Goal: Information Seeking & Learning: Learn about a topic

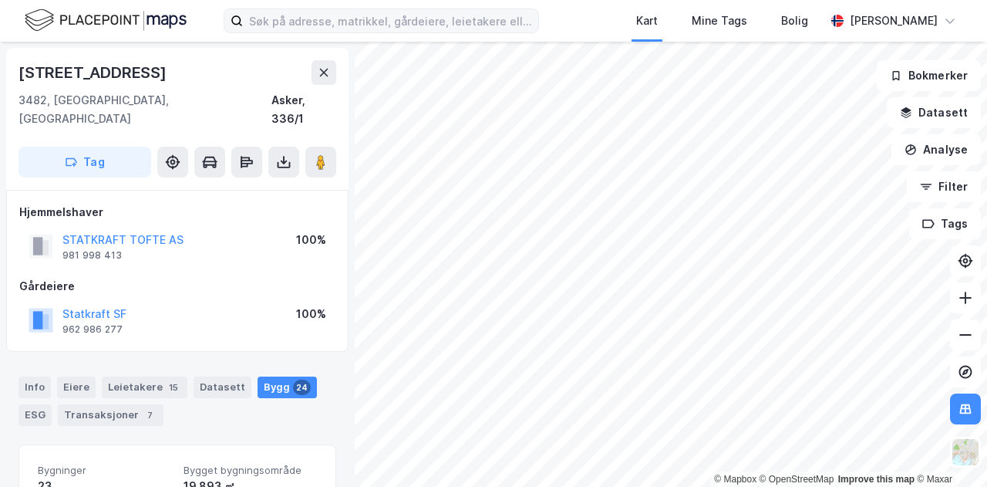
scroll to position [1, 0]
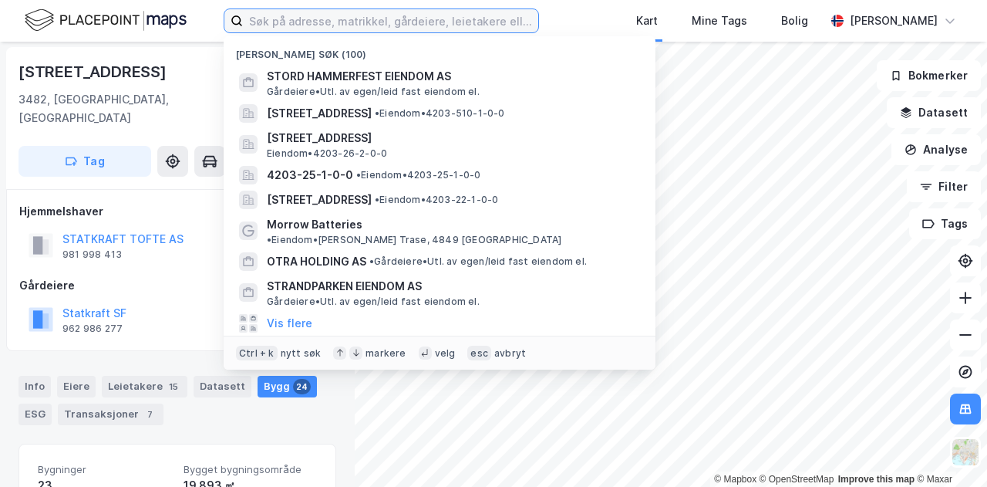
click at [280, 20] on input at bounding box center [390, 20] width 295 height 23
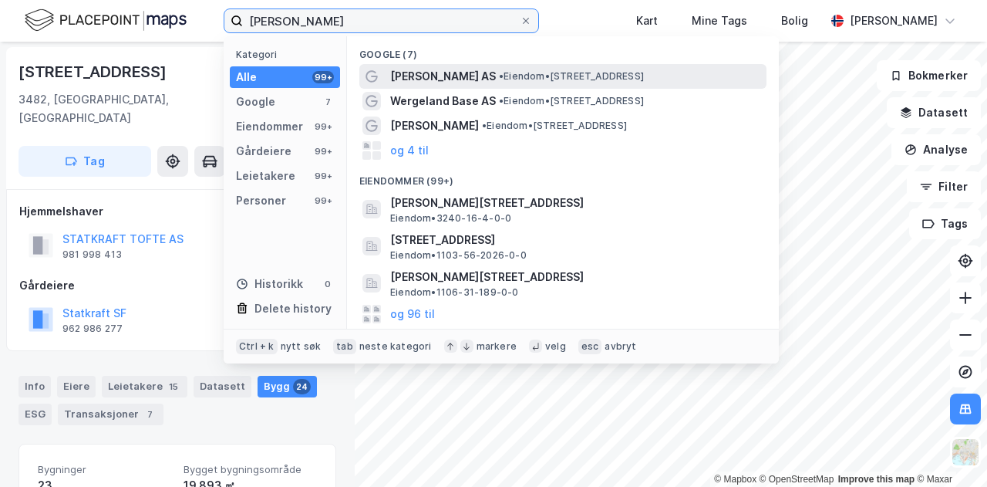
type input "wergeland"
click at [586, 74] on span "• Eiendom • Gulafjordvegen 75, 5960 Dalsøyra" at bounding box center [571, 76] width 145 height 12
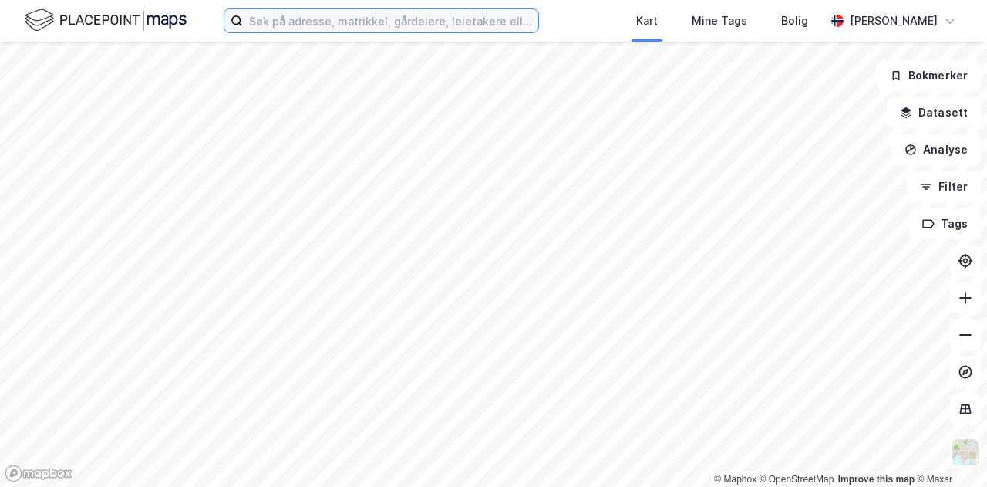
click at [382, 25] on input at bounding box center [390, 20] width 295 height 23
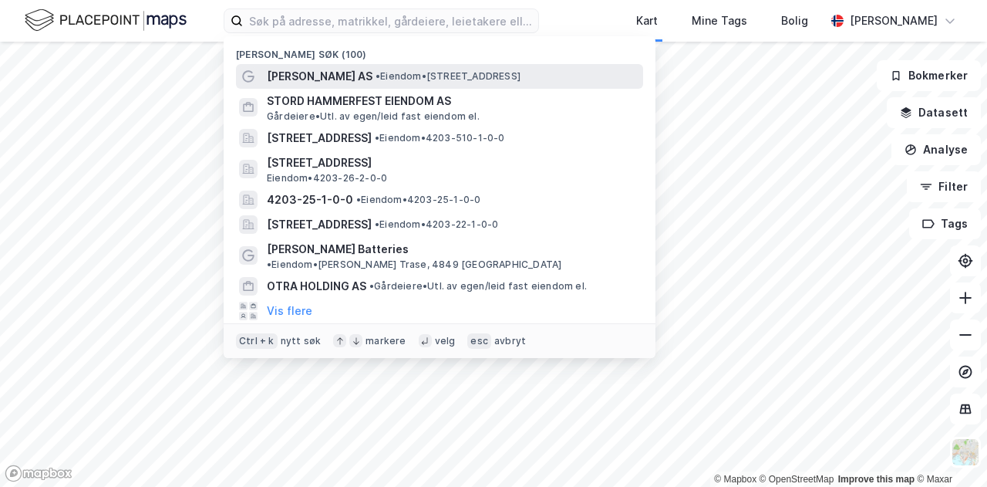
click at [372, 68] on span "[PERSON_NAME] AS" at bounding box center [320, 76] width 106 height 19
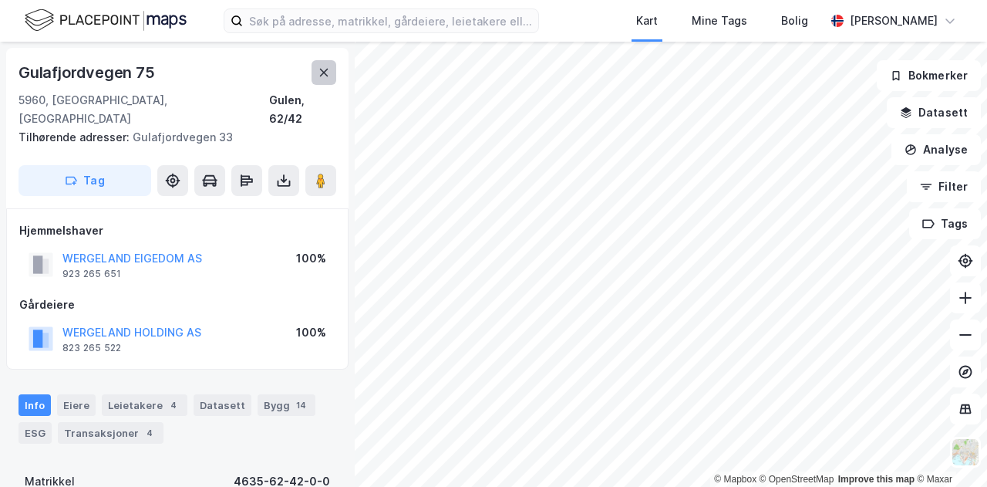
click at [318, 74] on icon at bounding box center [324, 72] width 12 height 12
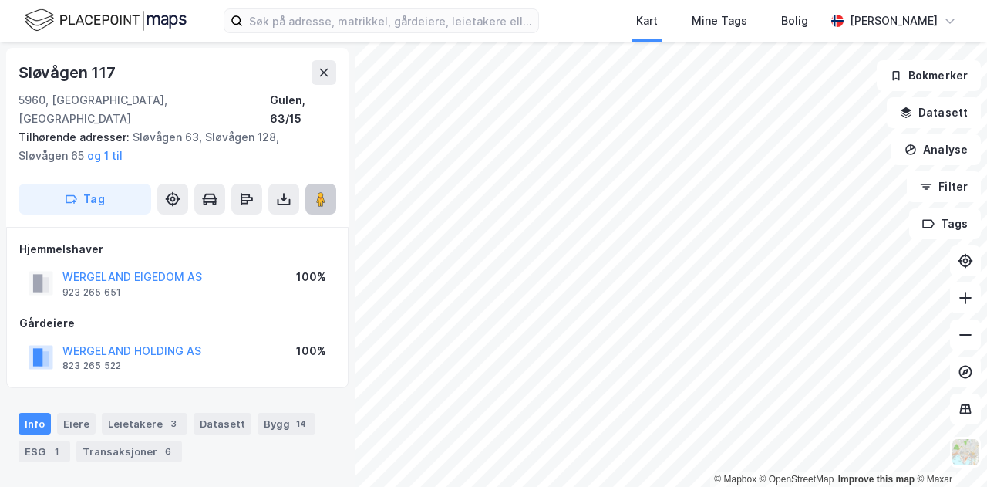
click at [317, 191] on image at bounding box center [320, 198] width 9 height 15
click at [141, 342] on div "WERGELAND HOLDING AS" at bounding box center [131, 351] width 139 height 19
click at [0, 0] on button "WERGELAND HOLDING AS" at bounding box center [0, 0] width 0 height 0
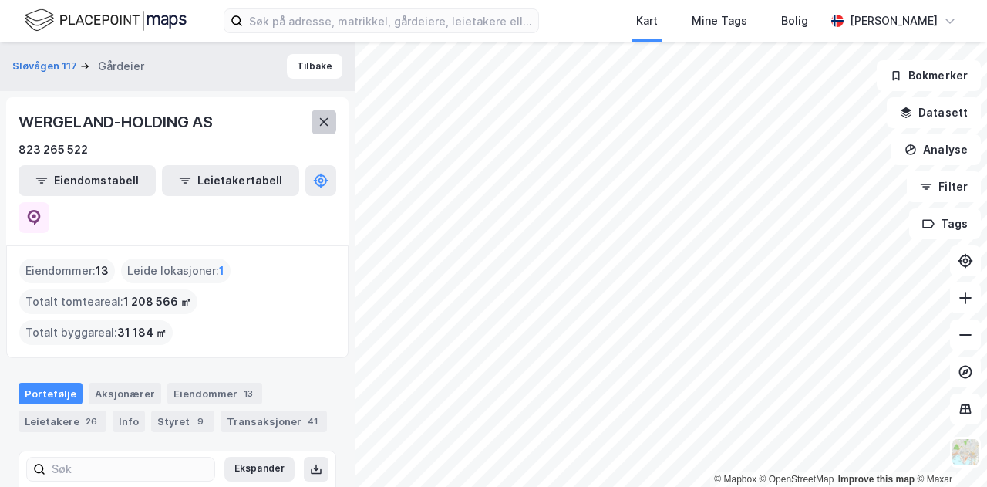
click at [332, 120] on button at bounding box center [324, 122] width 25 height 25
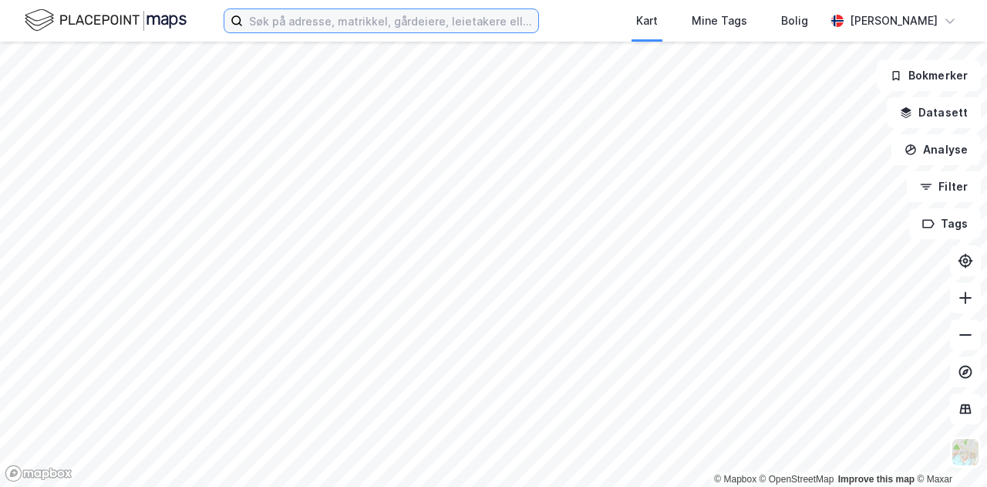
click at [329, 14] on input at bounding box center [390, 20] width 295 height 23
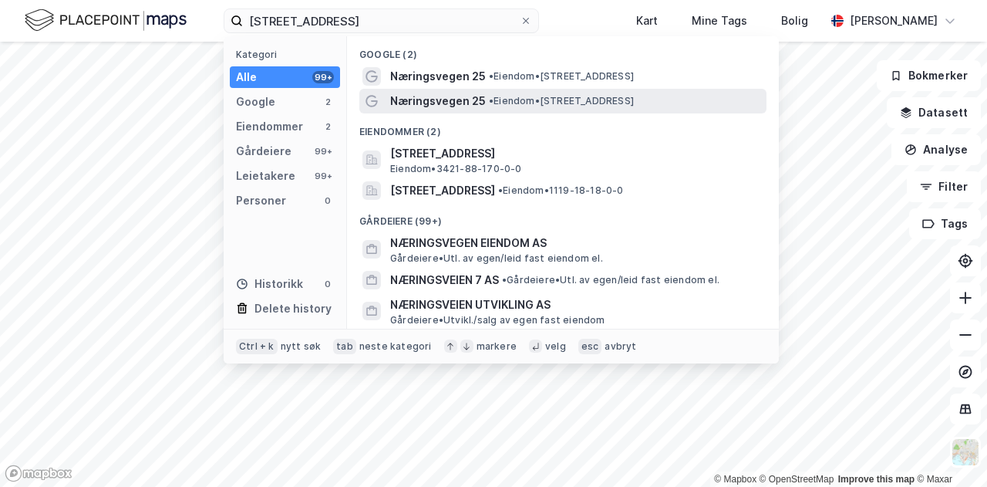
click at [443, 90] on div "Næringsvegen 25 • Eiendom • [STREET_ADDRESS]" at bounding box center [562, 101] width 407 height 25
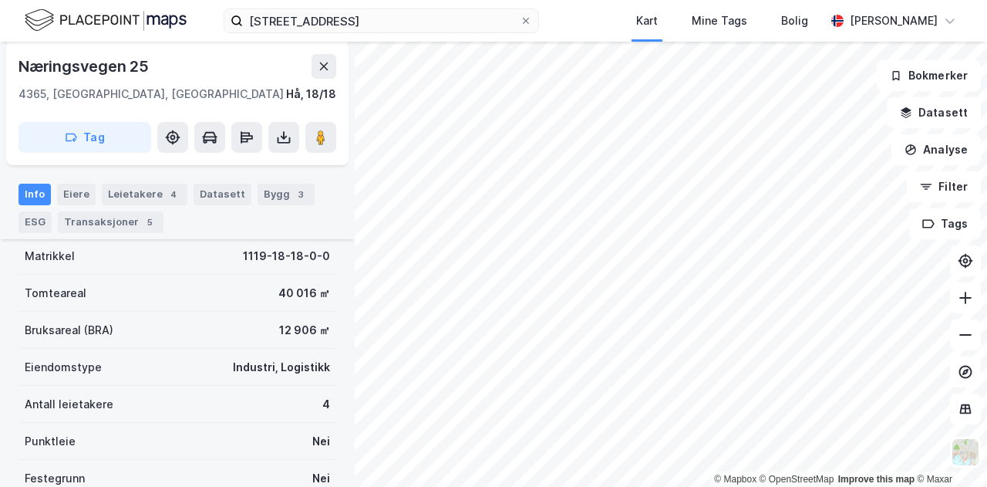
scroll to position [189, 0]
click at [322, 130] on image at bounding box center [320, 137] width 9 height 15
click at [116, 196] on div "Leietakere 4" at bounding box center [145, 195] width 86 height 22
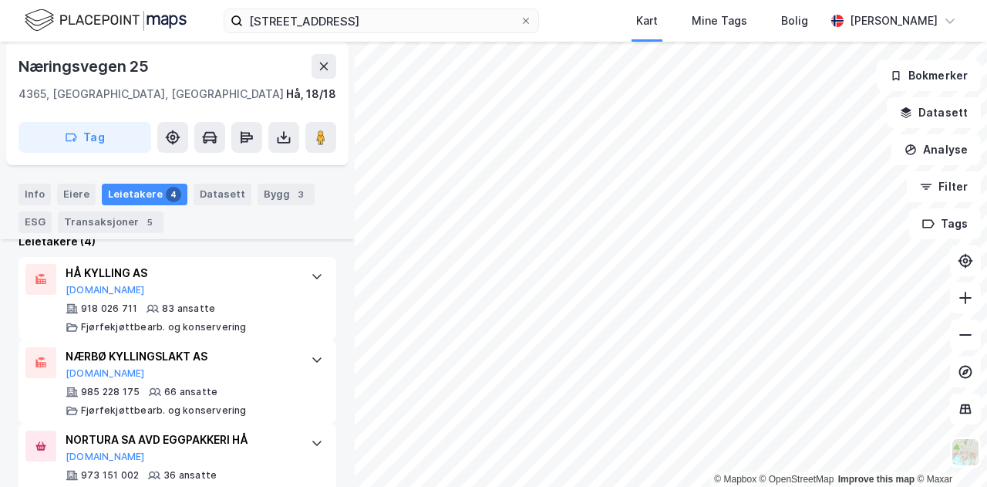
scroll to position [427, 0]
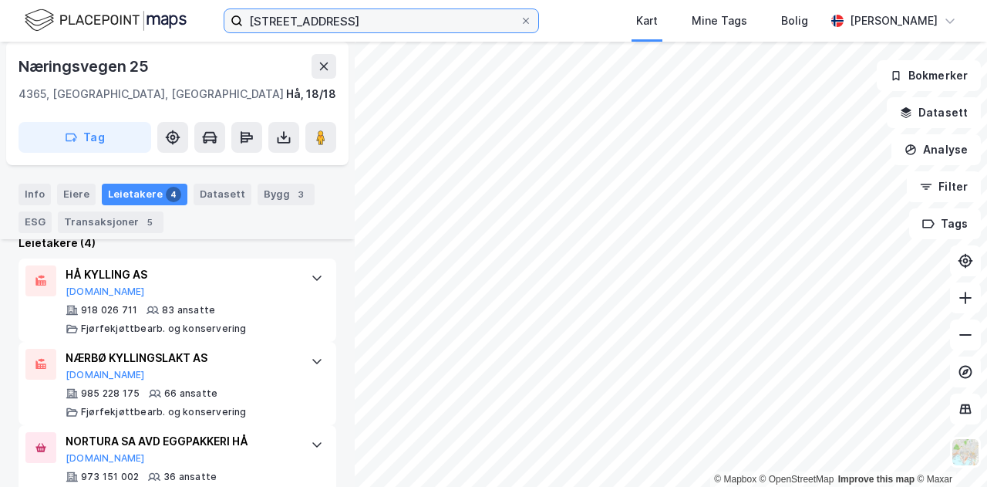
click at [319, 27] on input "[STREET_ADDRESS]" at bounding box center [381, 20] width 277 height 23
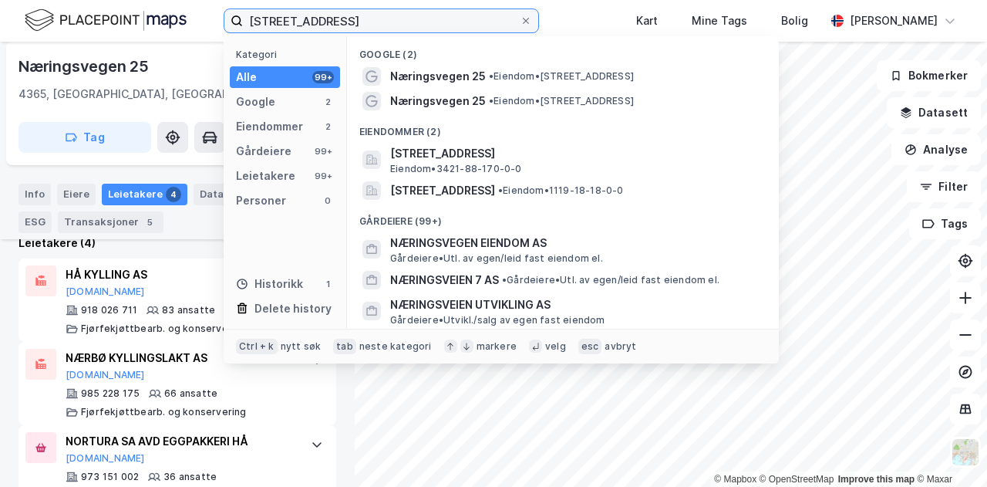
click at [319, 27] on input "[STREET_ADDRESS]" at bounding box center [381, 20] width 277 height 23
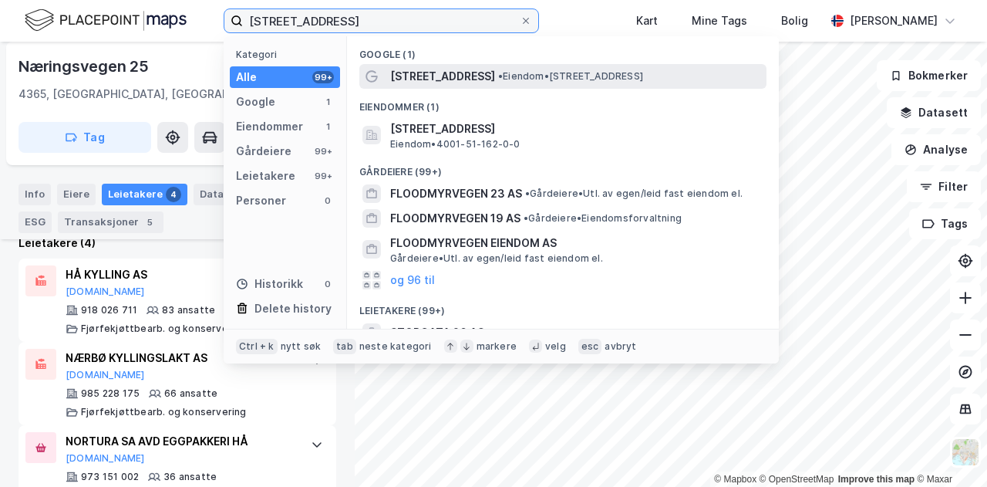
type input "[STREET_ADDRESS]"
click at [420, 83] on span "[STREET_ADDRESS]" at bounding box center [442, 76] width 105 height 19
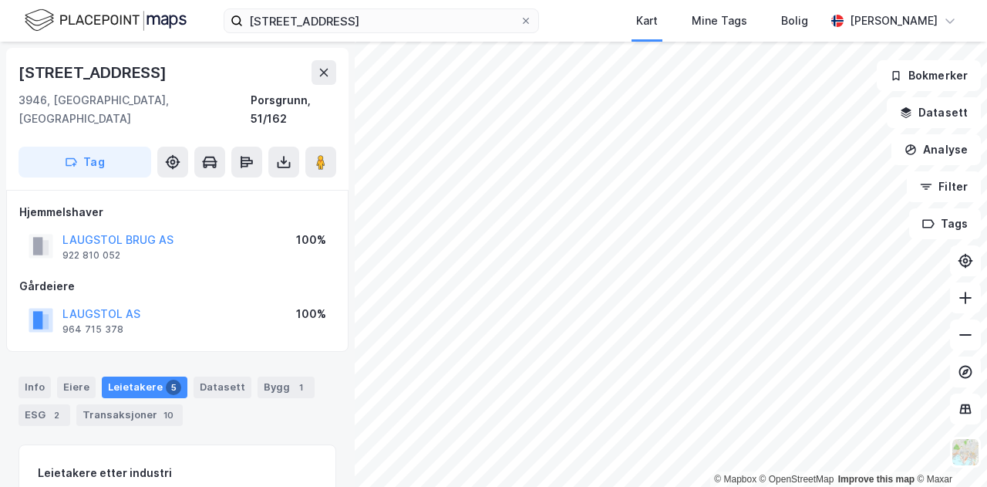
scroll to position [234, 0]
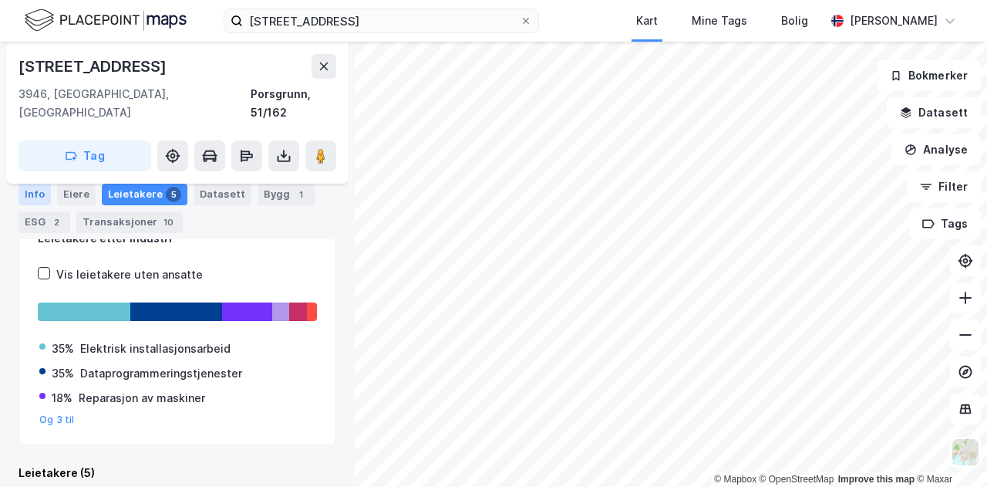
click at [35, 195] on div "Info" at bounding box center [35, 195] width 32 height 22
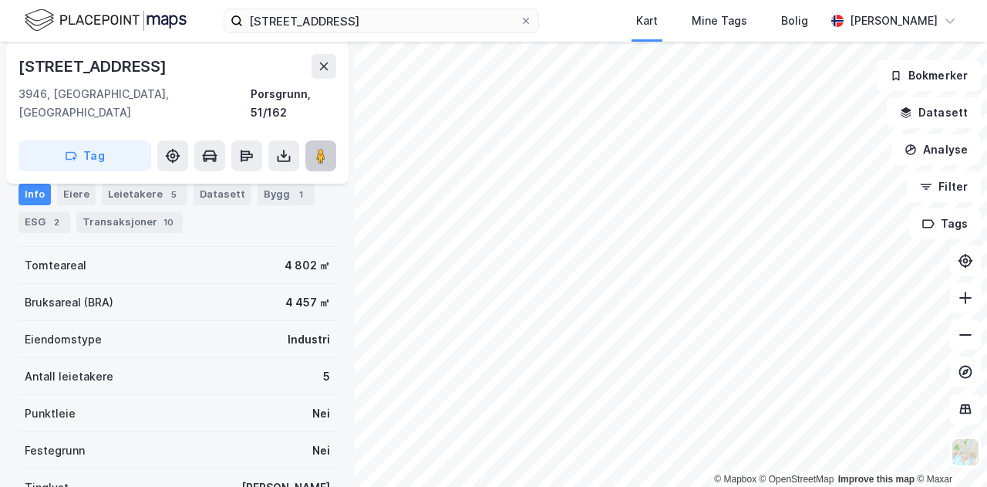
click at [320, 148] on image at bounding box center [320, 155] width 9 height 15
click at [140, 194] on div "Leietakere 5" at bounding box center [145, 195] width 86 height 22
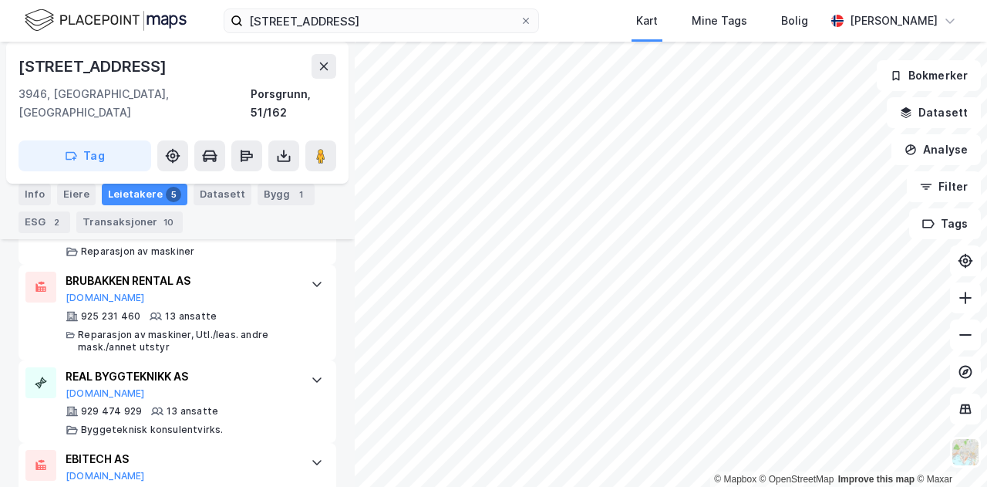
scroll to position [672, 0]
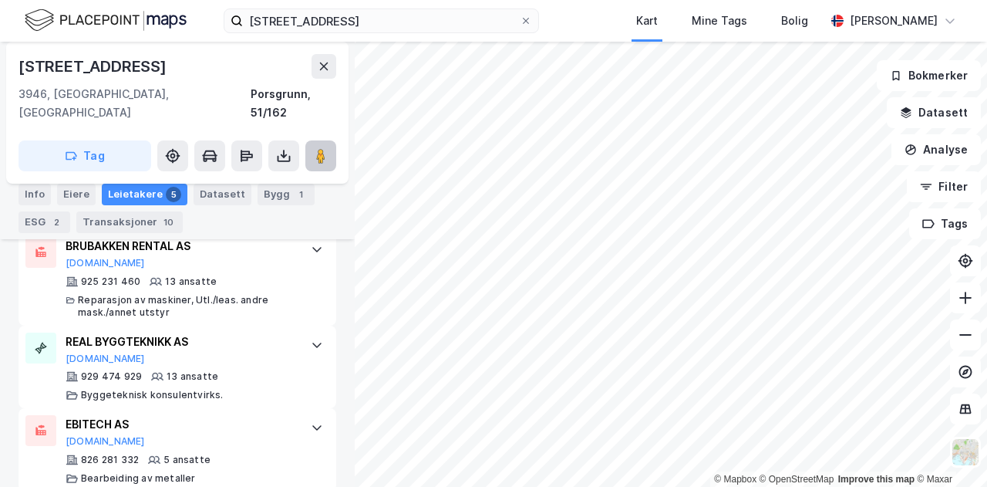
click at [326, 148] on icon at bounding box center [320, 155] width 15 height 15
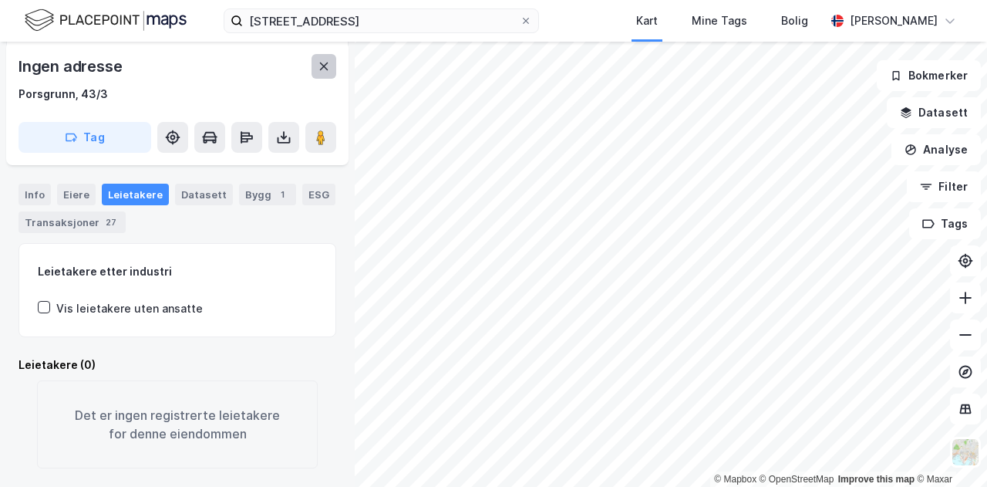
click at [332, 68] on button at bounding box center [324, 66] width 25 height 25
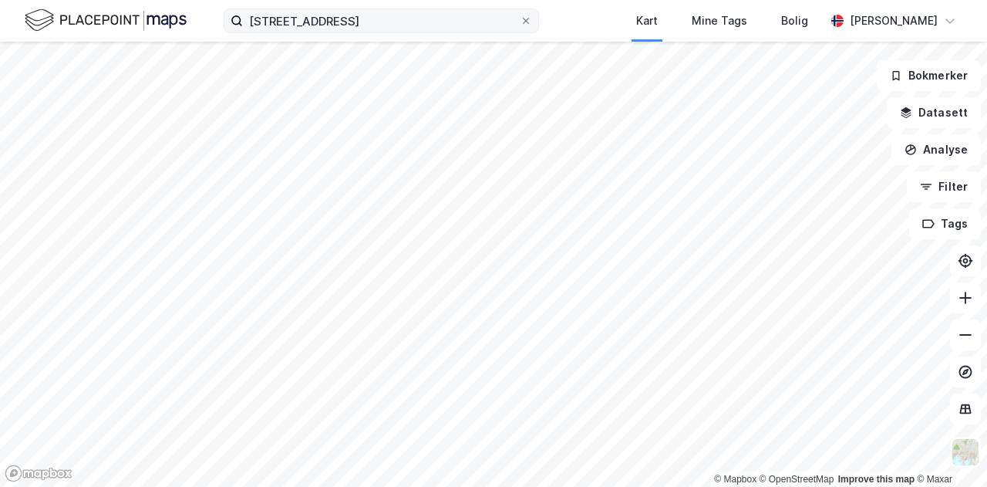
click at [515, 19] on div "floodmyrvegen 26 Kart Mine Tags [PERSON_NAME] Bratfos © Mapbox © OpenStreetMap …" at bounding box center [493, 243] width 987 height 487
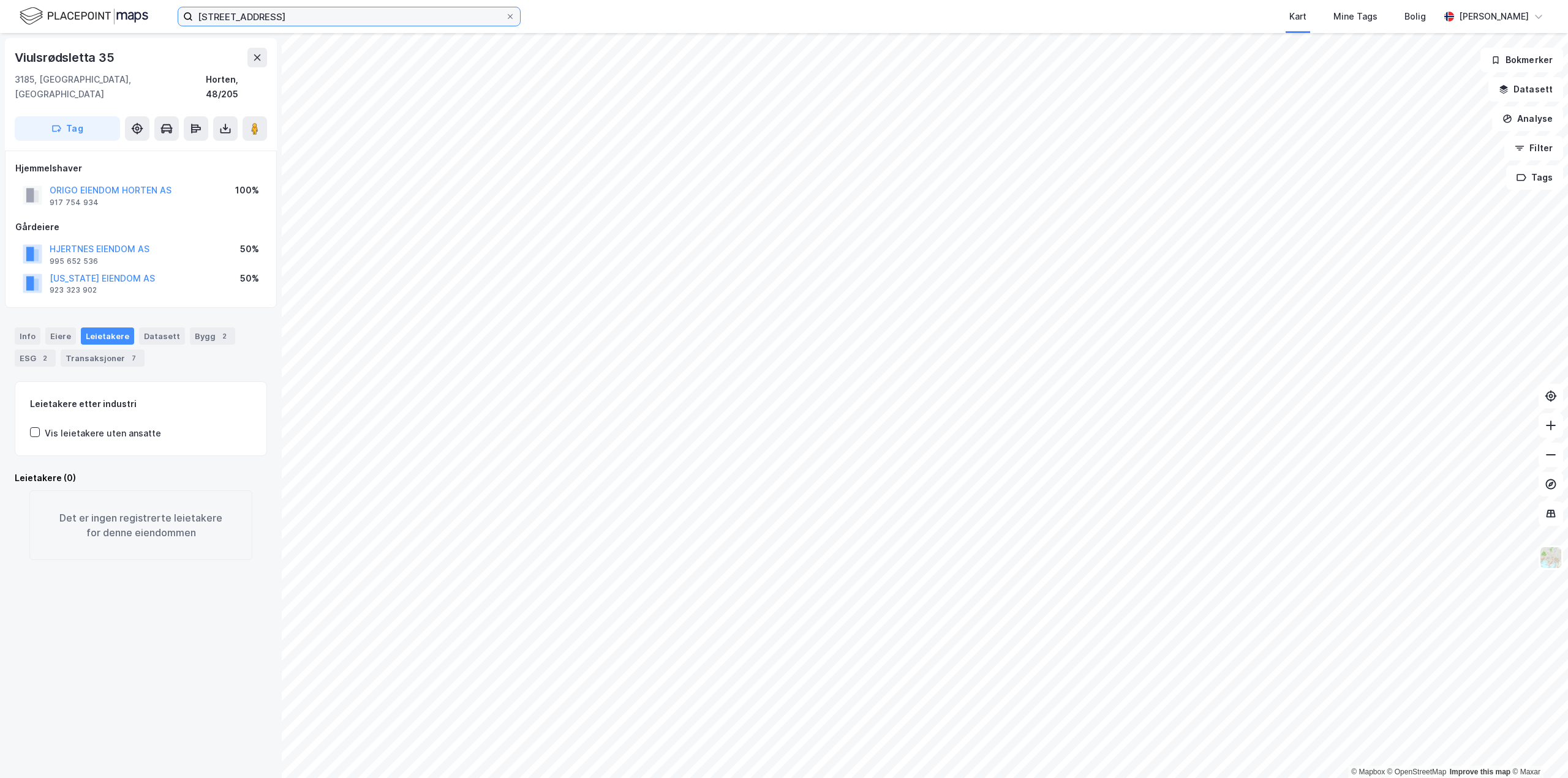
click at [365, 23] on input "[STREET_ADDRESS]" at bounding box center [349, 16] width 312 height 18
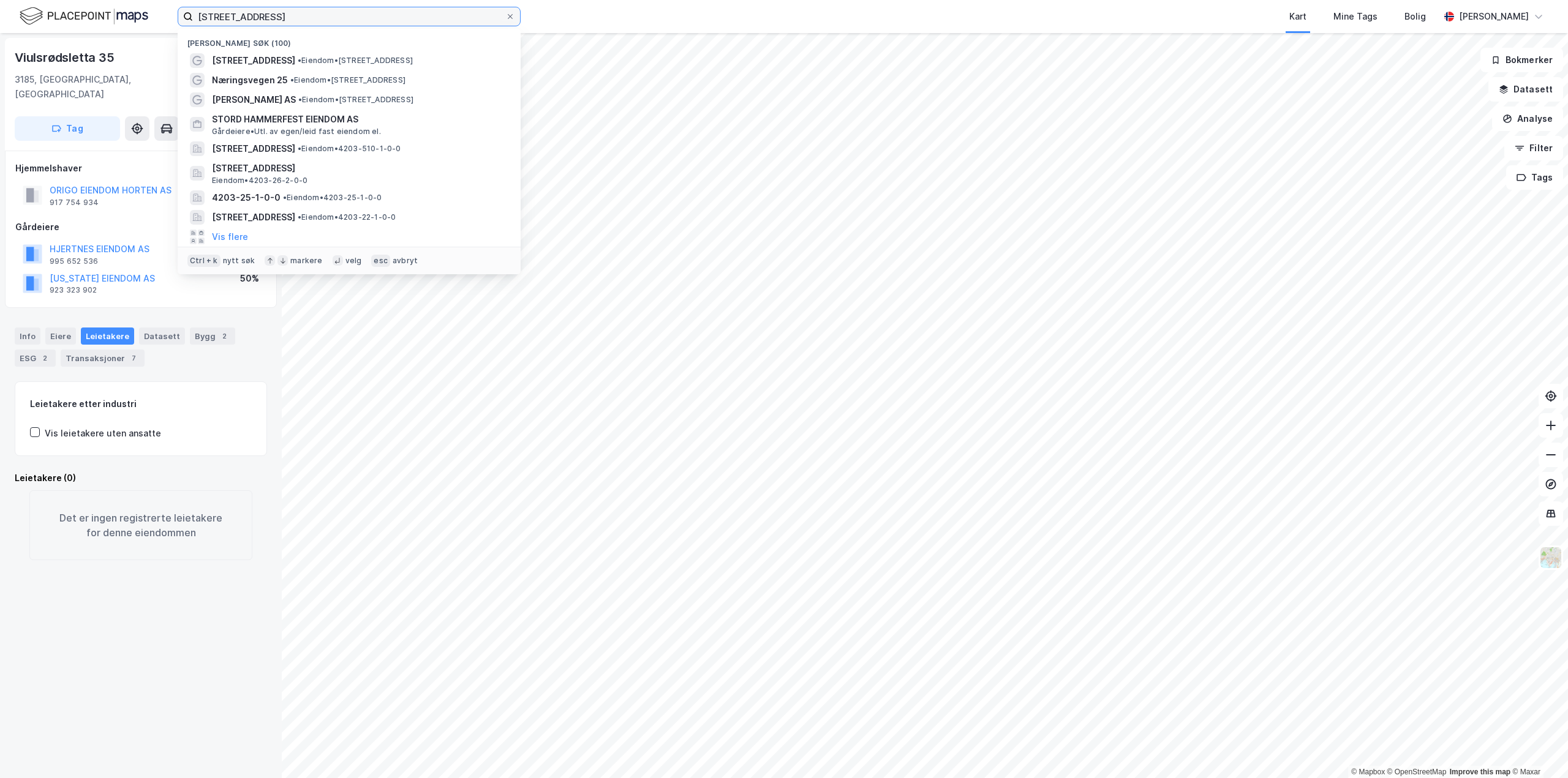
click at [365, 23] on input "[STREET_ADDRESS]" at bounding box center [349, 16] width 312 height 18
click at [304, 97] on div "[PERSON_NAME] AS • Eiendom • [STREET_ADDRESS]" at bounding box center [360, 99] width 296 height 15
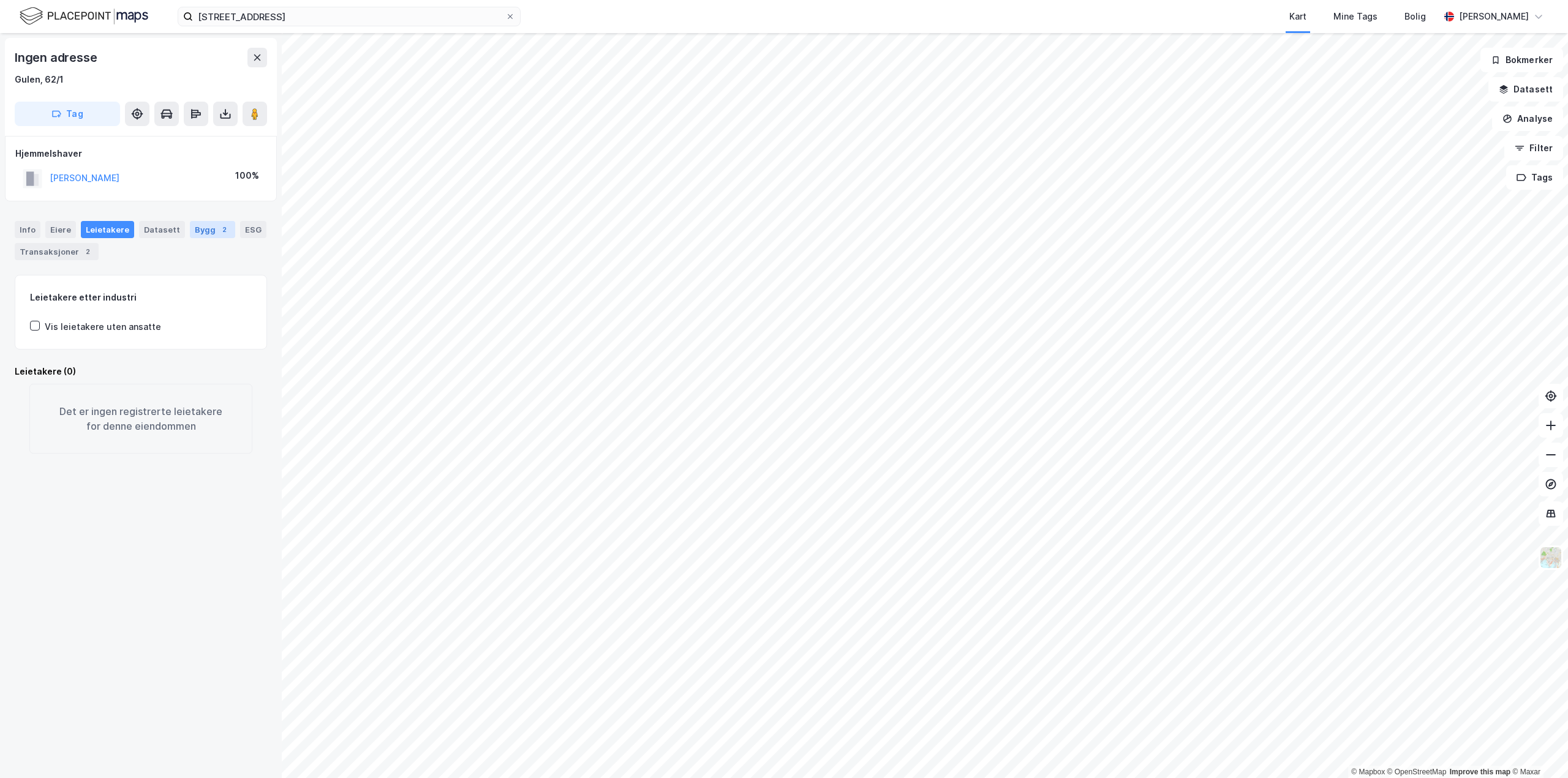
click at [191, 233] on div "Bygg 2" at bounding box center [212, 229] width 45 height 17
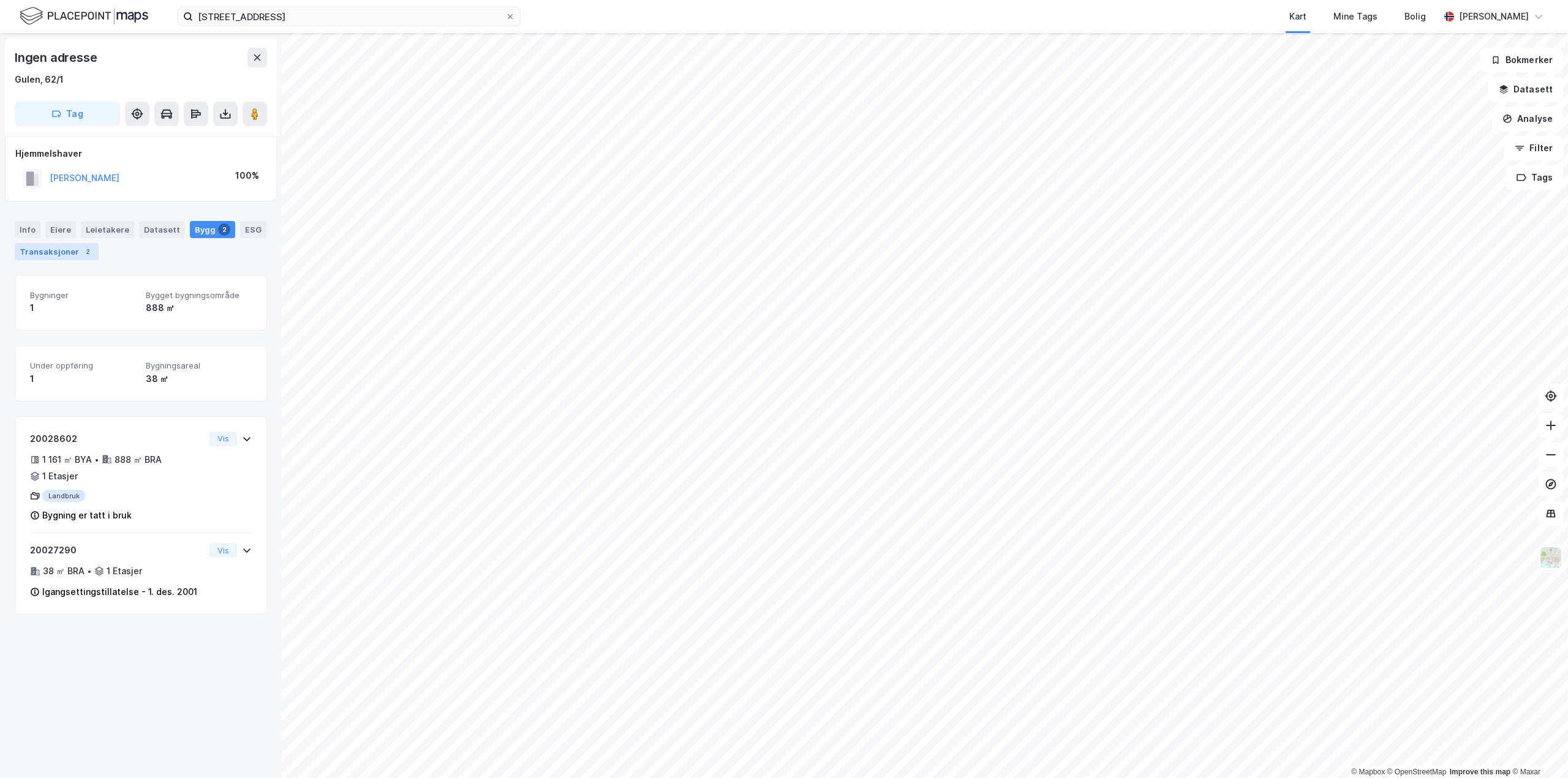
click at [58, 247] on div "Transaksjoner 2" at bounding box center [57, 252] width 84 height 17
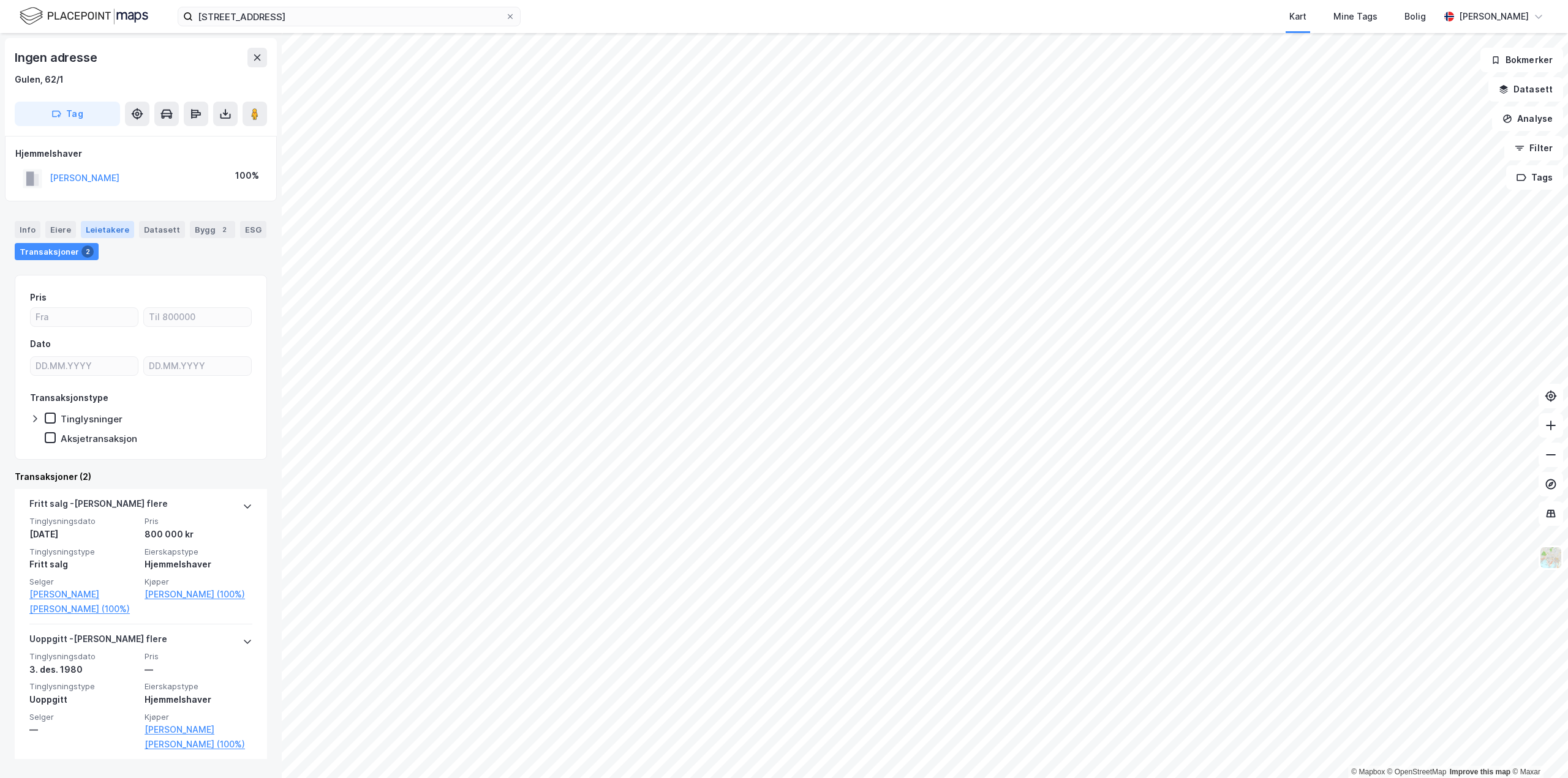
click at [114, 232] on div "Leietakere" at bounding box center [107, 229] width 53 height 17
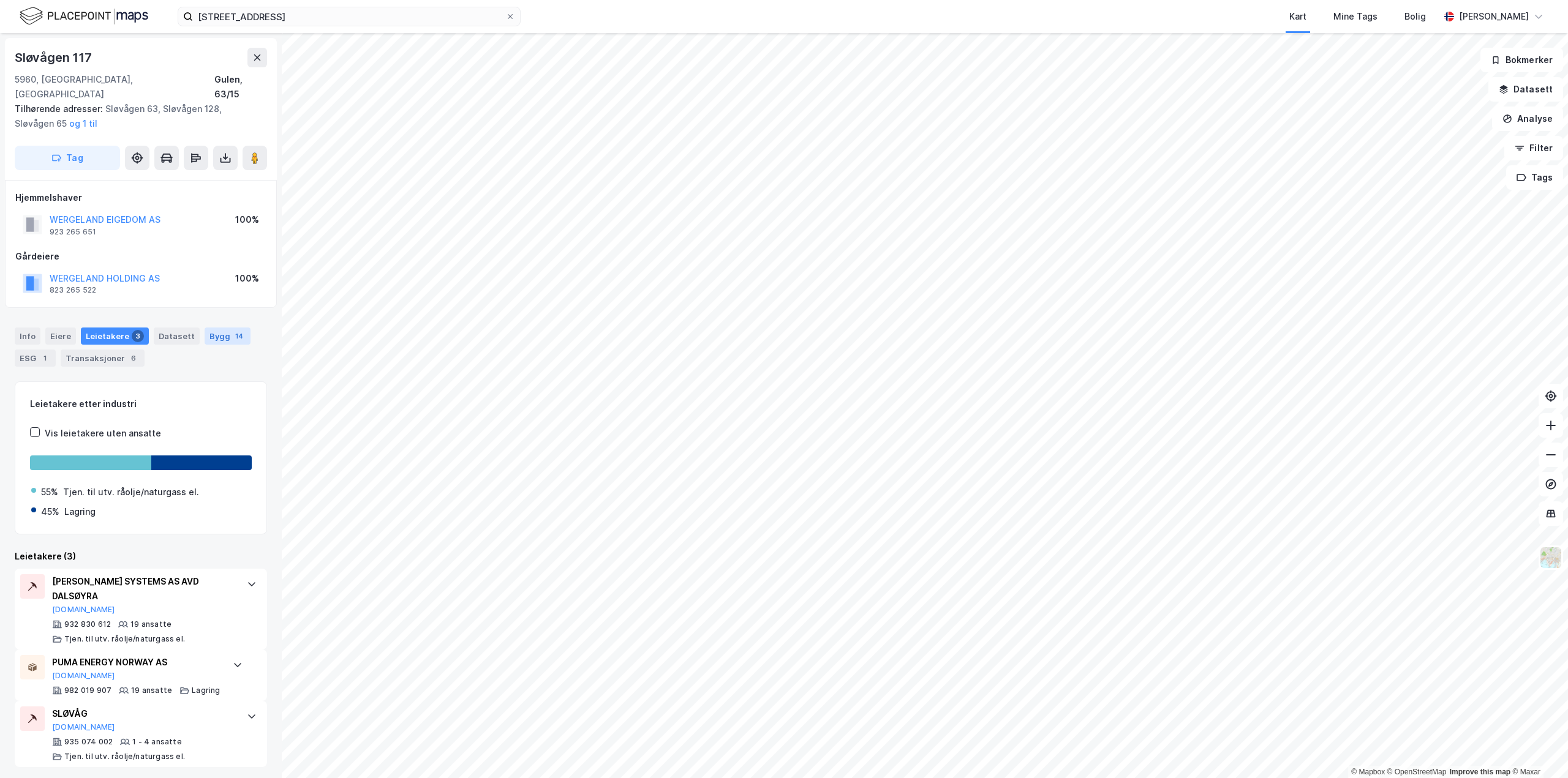
click at [217, 328] on div "Bygg 14" at bounding box center [228, 337] width 46 height 17
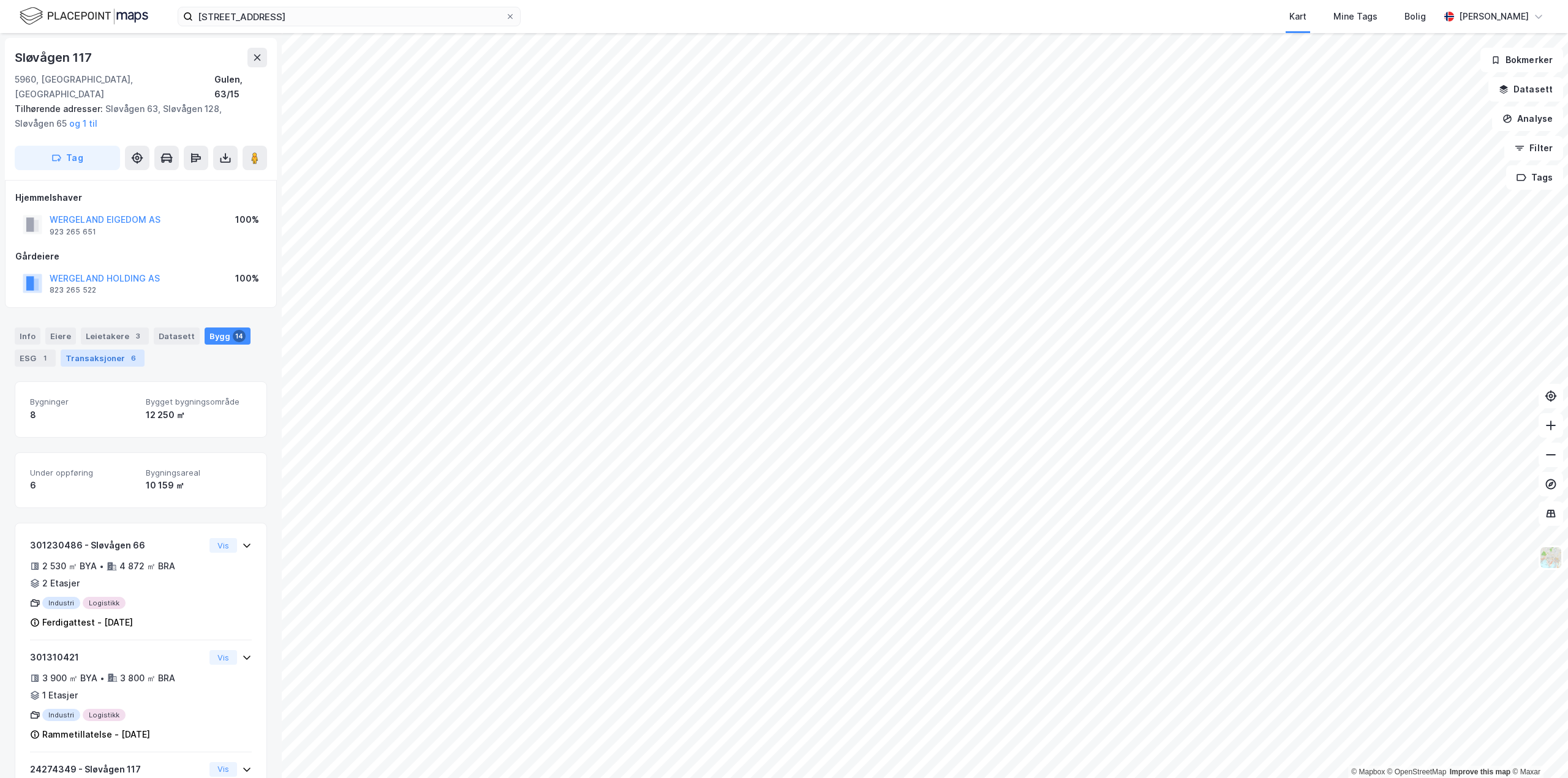
click at [85, 349] on div "Transaksjoner 6" at bounding box center [102, 358] width 84 height 17
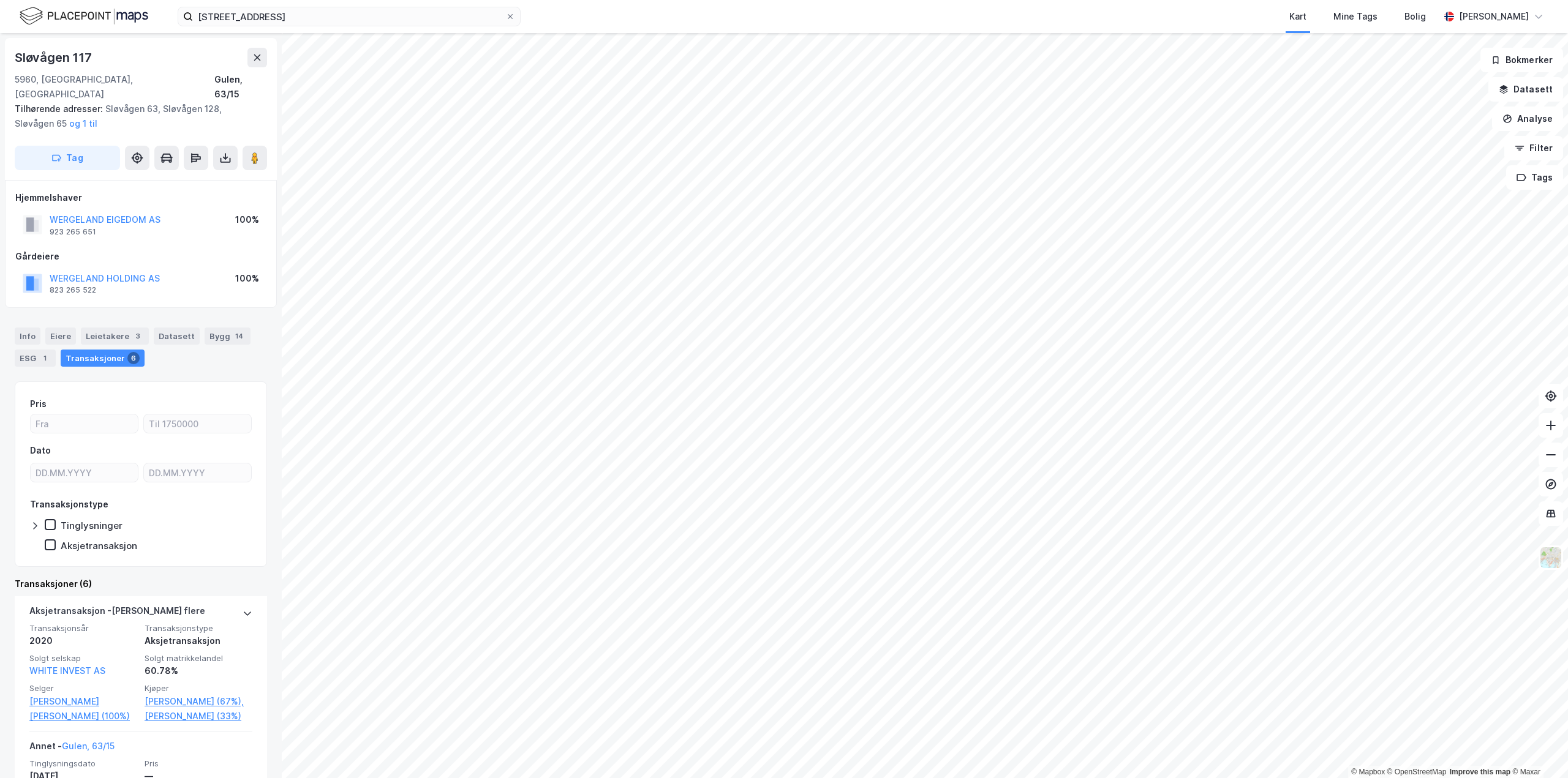
drag, startPoint x: 59, startPoint y: 322, endPoint x: 75, endPoint y: 322, distance: 16.0
click at [60, 328] on div "Eiere" at bounding box center [60, 337] width 31 height 17
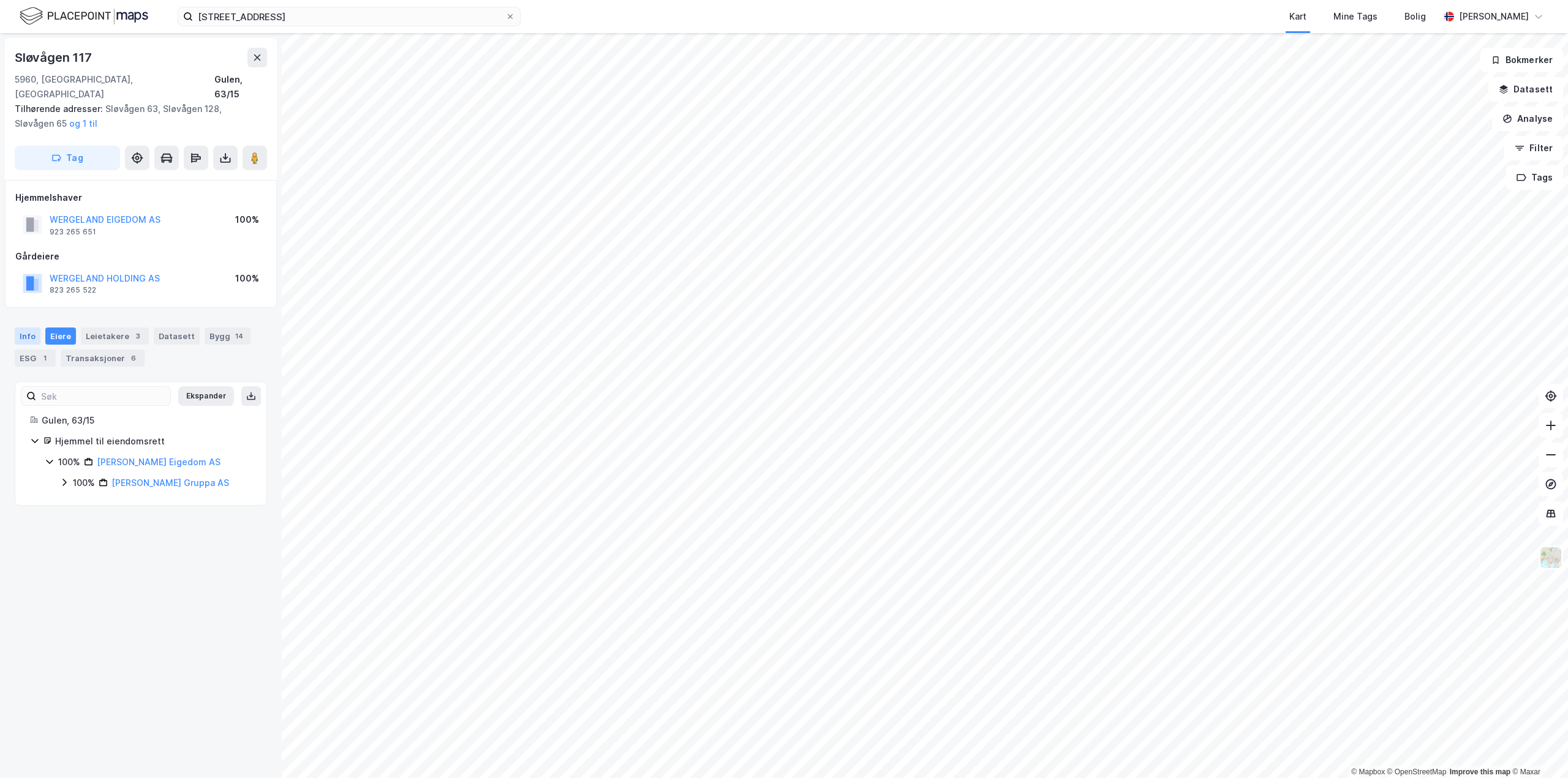
click at [33, 328] on div "Info" at bounding box center [28, 337] width 25 height 17
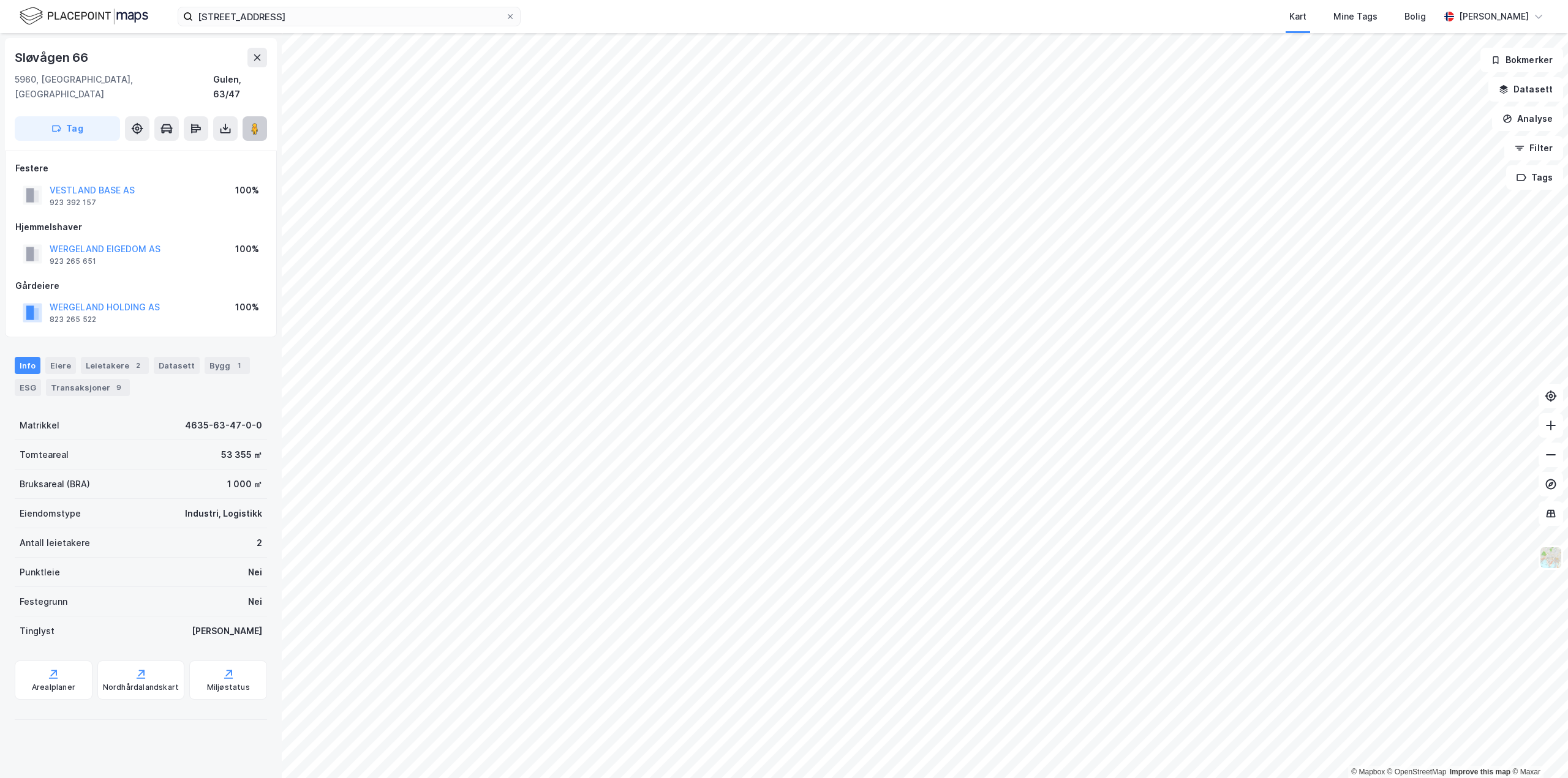
click at [261, 117] on button at bounding box center [254, 129] width 25 height 25
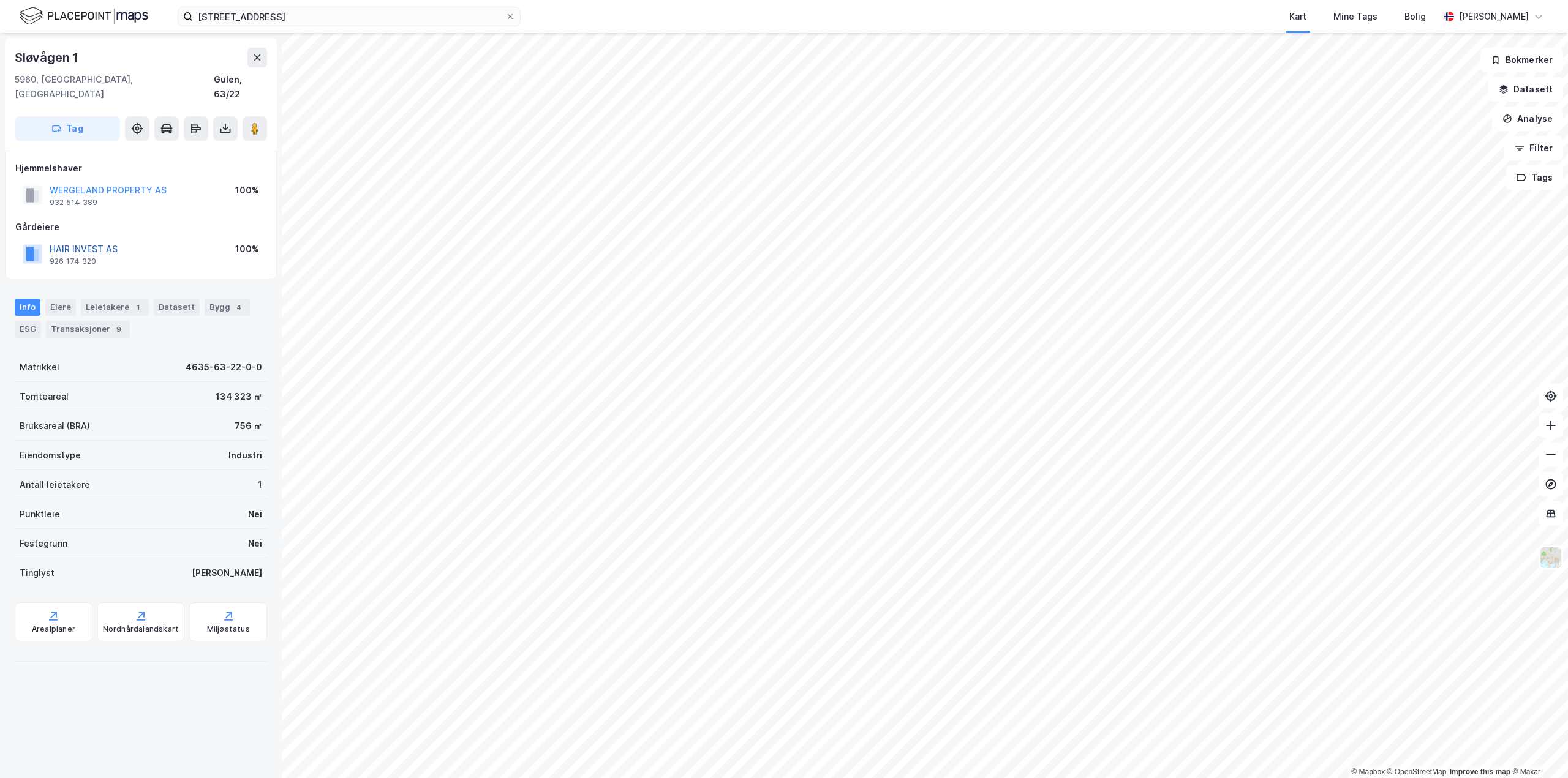
click at [0, 0] on button "HAIR INVEST AS" at bounding box center [0, 0] width 0 height 0
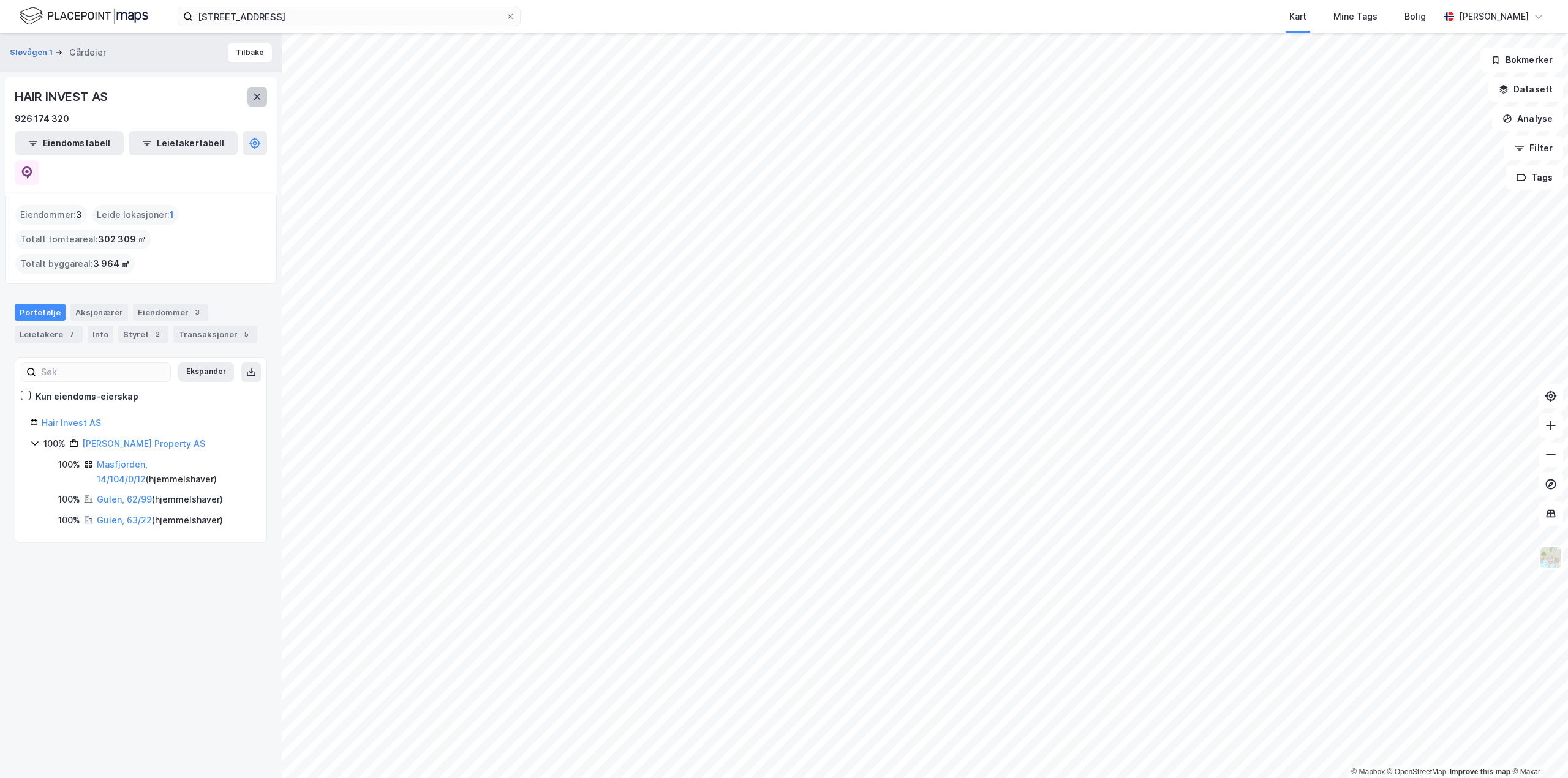
click at [255, 92] on icon at bounding box center [257, 97] width 10 height 10
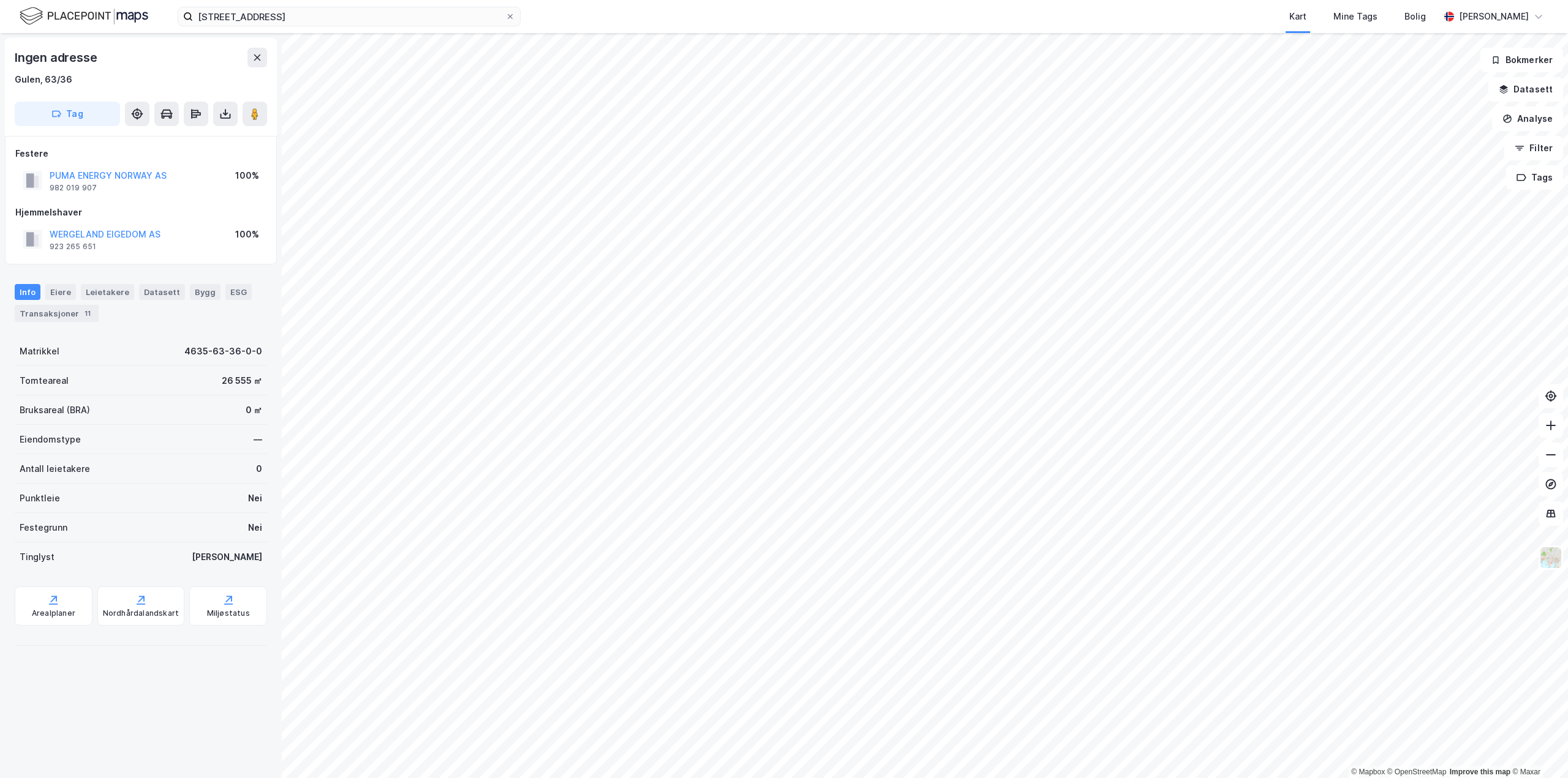
click at [264, 46] on div "Ingen adresse Gulen, 63/36 Tag" at bounding box center [141, 87] width 272 height 98
click at [257, 105] on button at bounding box center [254, 114] width 25 height 25
click at [256, 110] on image at bounding box center [254, 114] width 7 height 12
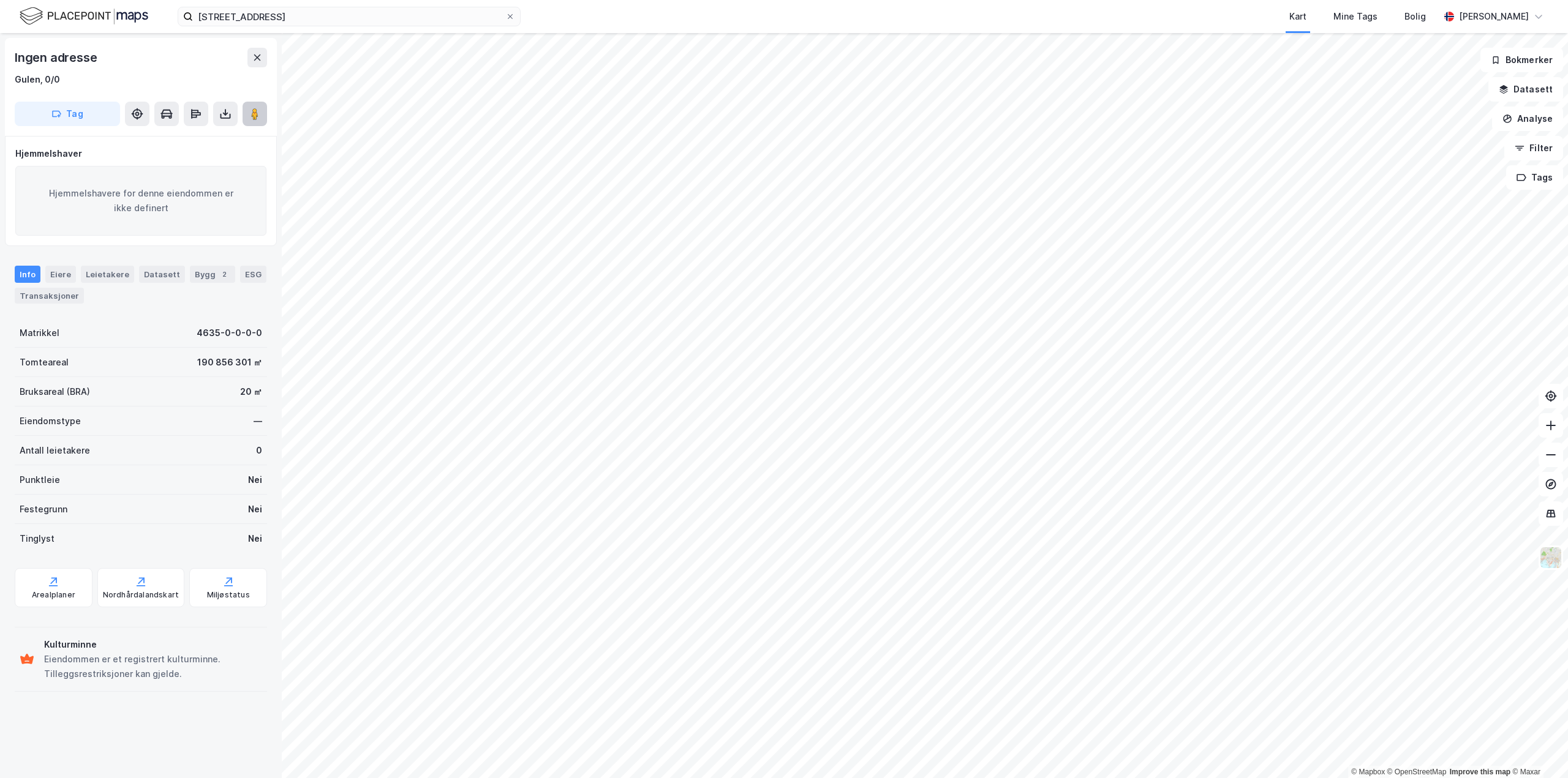
click at [257, 110] on image at bounding box center [254, 114] width 7 height 12
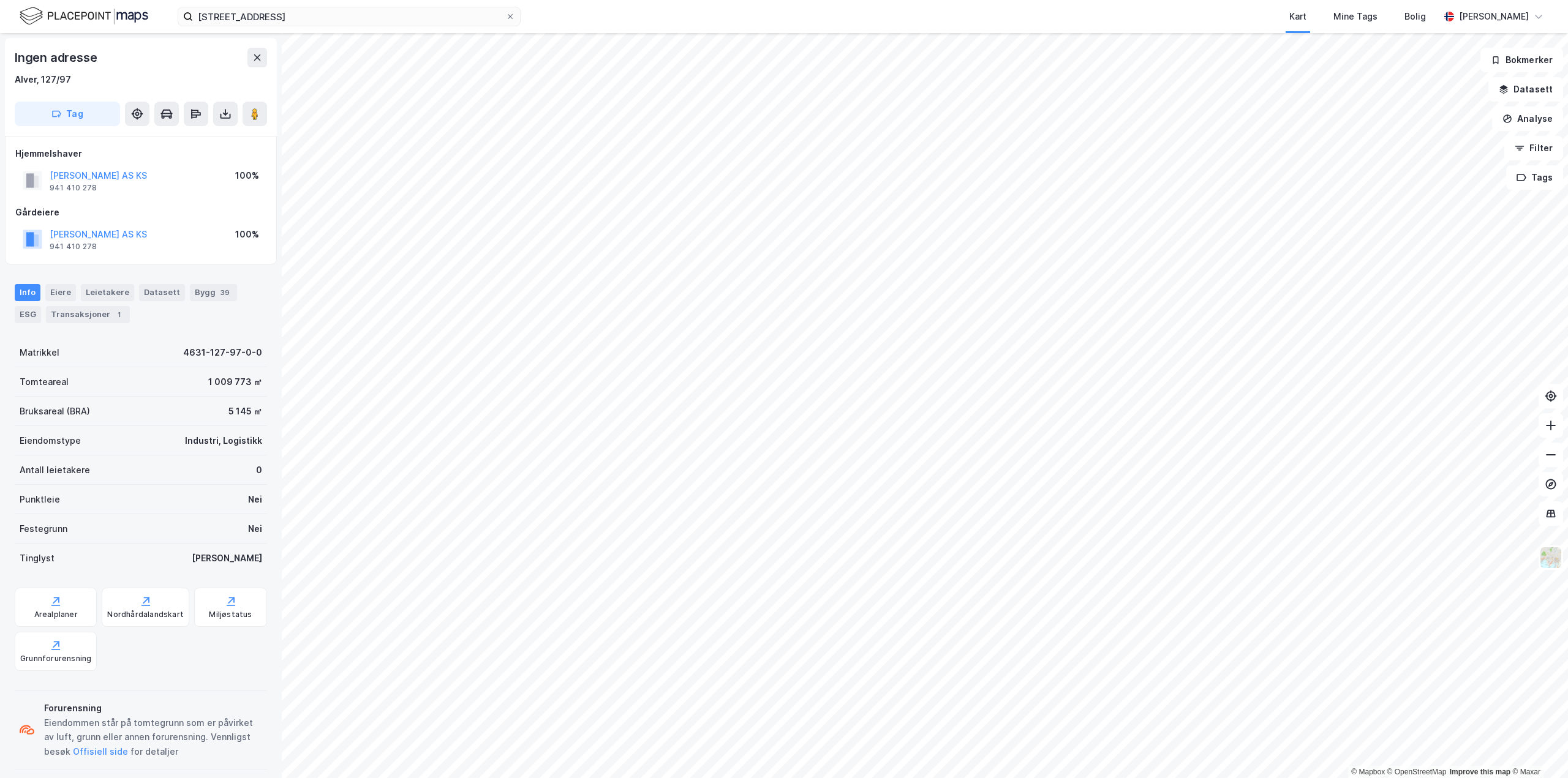
scroll to position [11, 0]
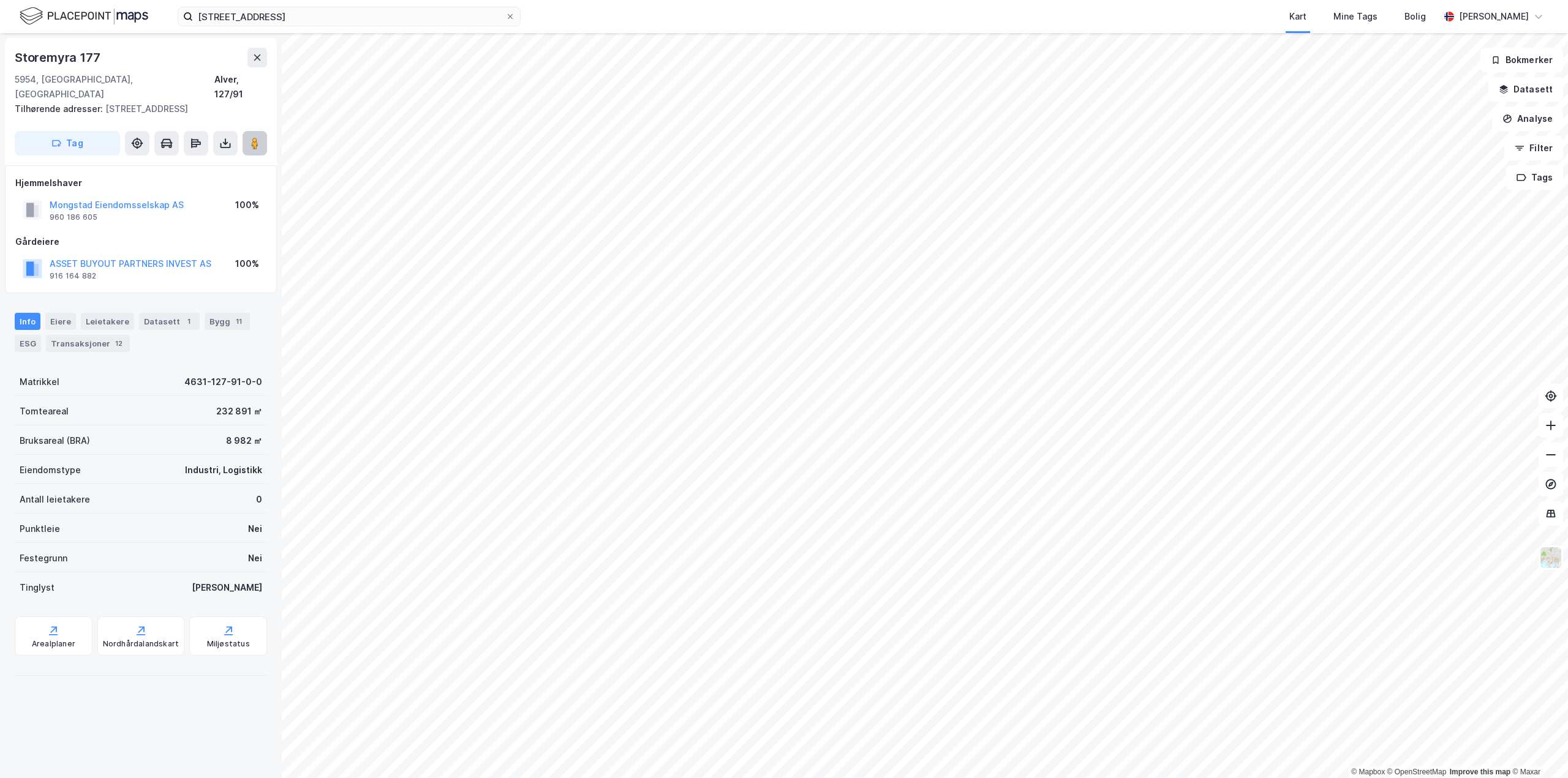
click at [254, 137] on button at bounding box center [254, 143] width 25 height 25
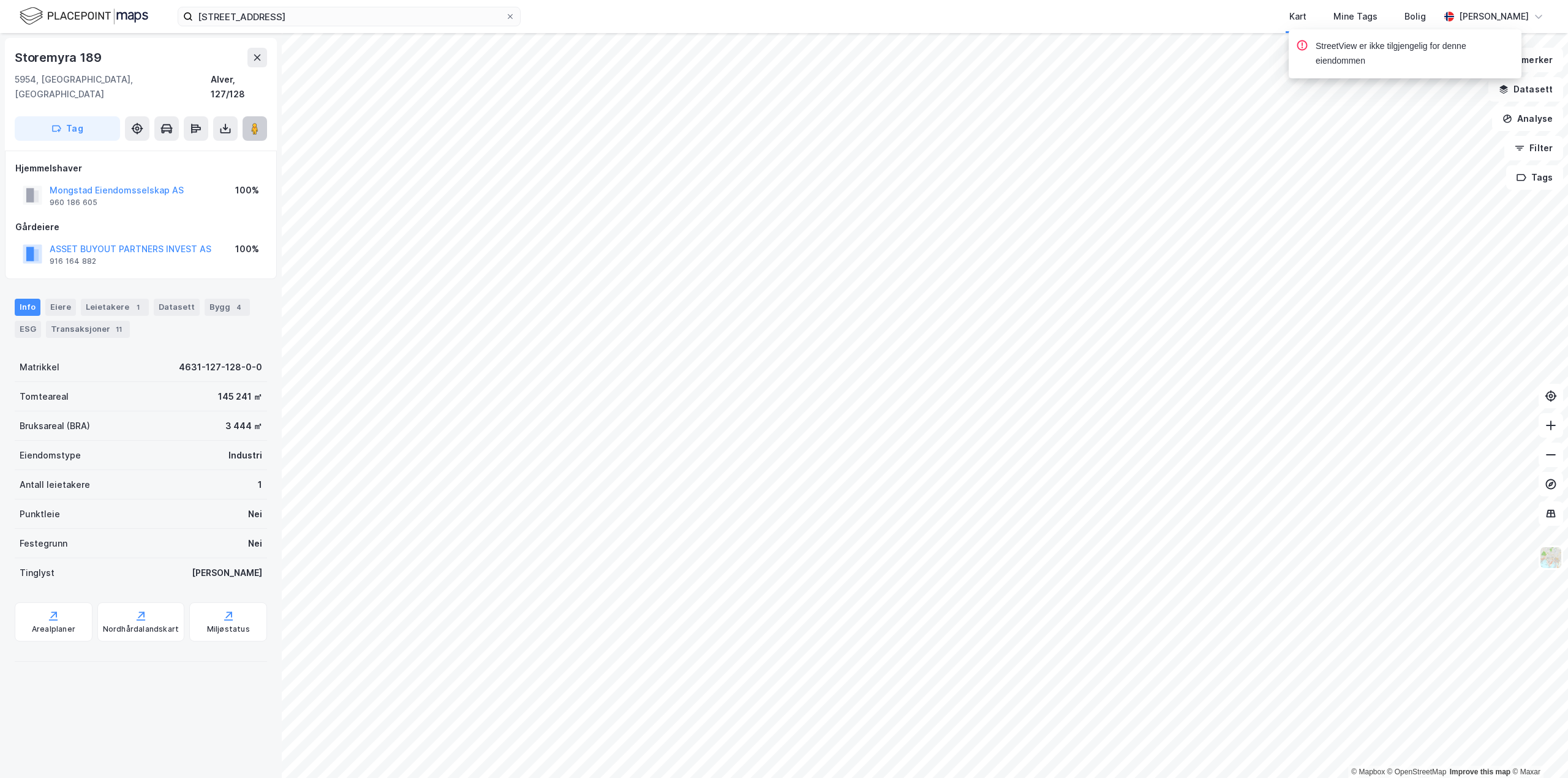
click at [248, 117] on button at bounding box center [254, 129] width 25 height 25
click at [250, 122] on icon at bounding box center [254, 128] width 12 height 12
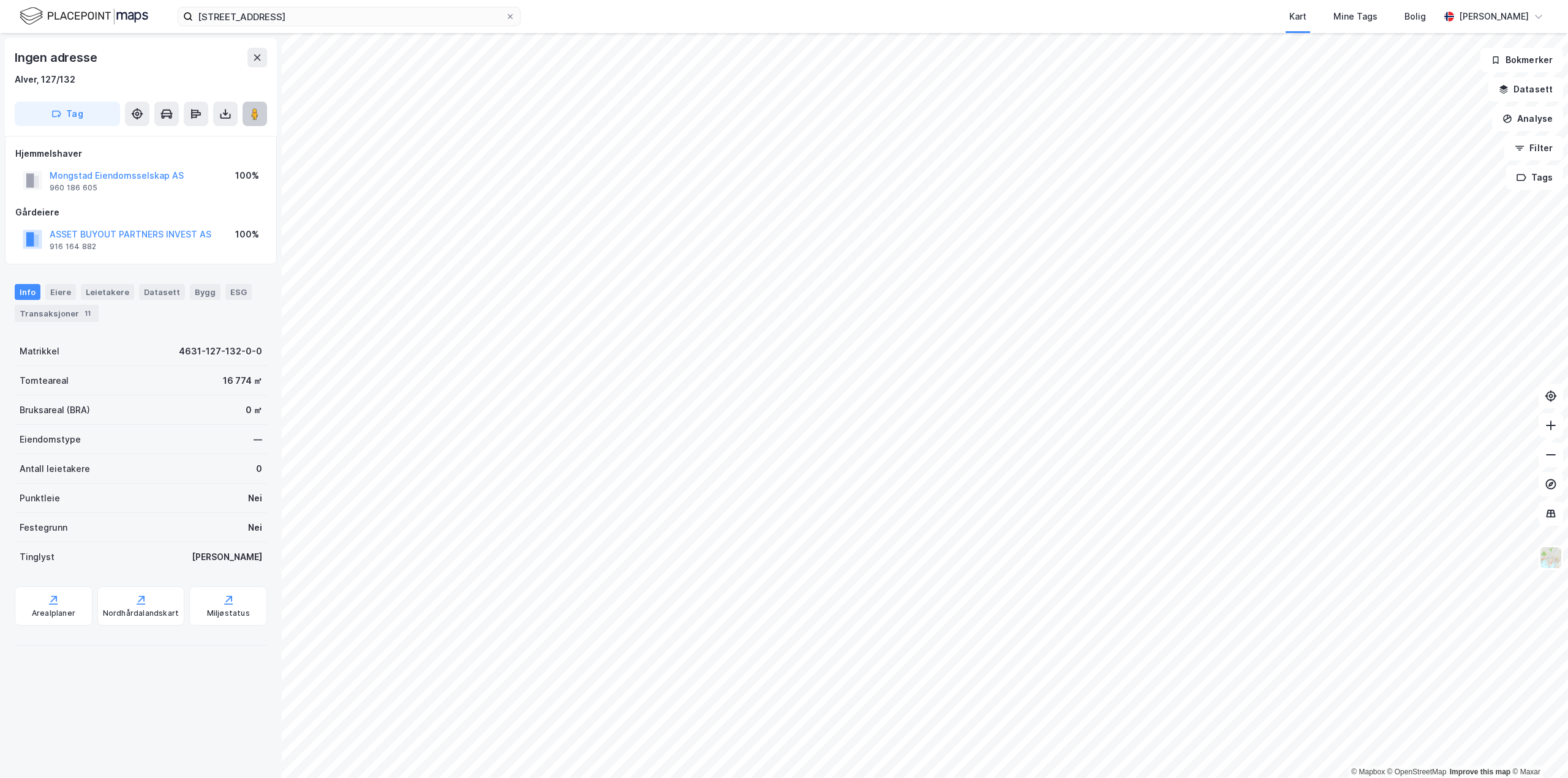
click at [256, 124] on button at bounding box center [254, 114] width 25 height 25
